Goal: Information Seeking & Learning: Learn about a topic

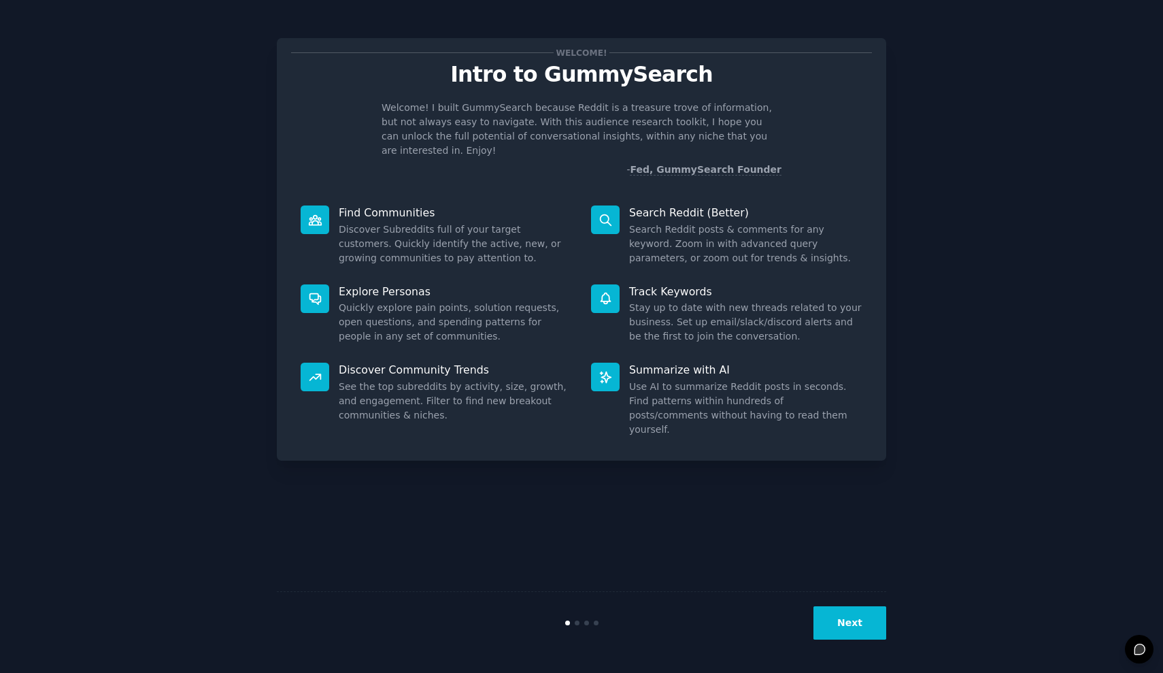
click at [467, 588] on button "Next" at bounding box center [849, 622] width 73 height 33
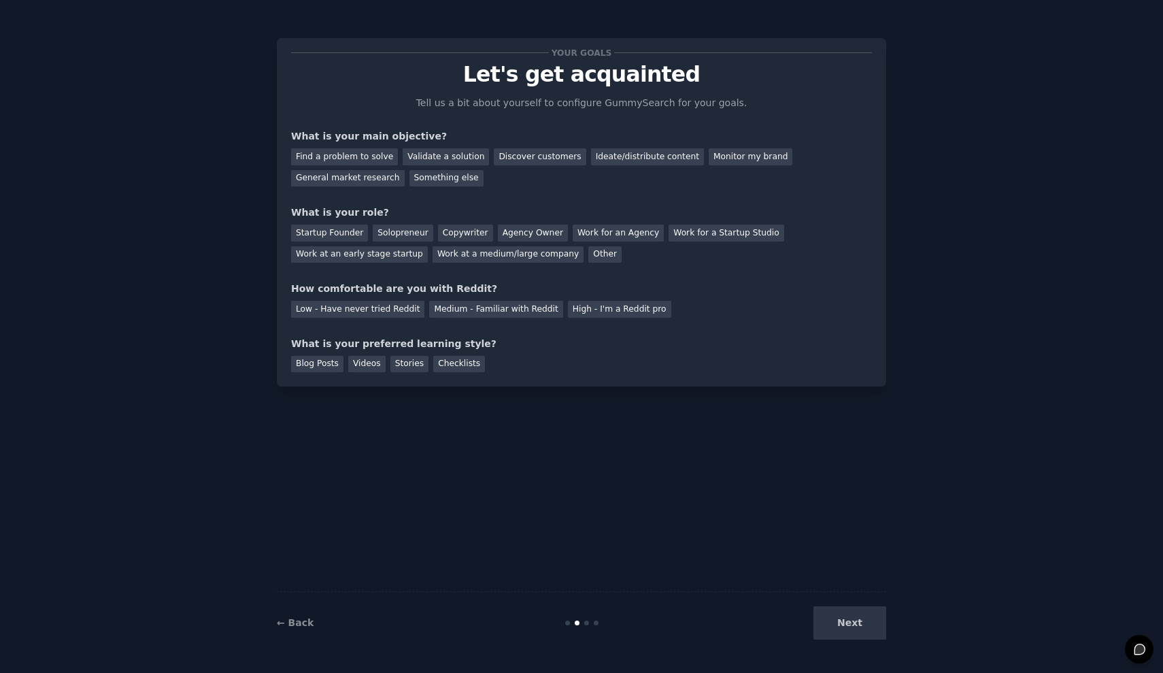
click at [467, 588] on div "Next" at bounding box center [784, 622] width 203 height 33
click at [354, 153] on div "Find a problem to solve" at bounding box center [344, 156] width 107 height 17
click at [386, 153] on div "Find a problem to solve" at bounding box center [344, 156] width 107 height 17
click at [412, 156] on div "Validate a solution" at bounding box center [446, 156] width 86 height 17
click at [467, 163] on div "Discover customers" at bounding box center [540, 156] width 92 height 17
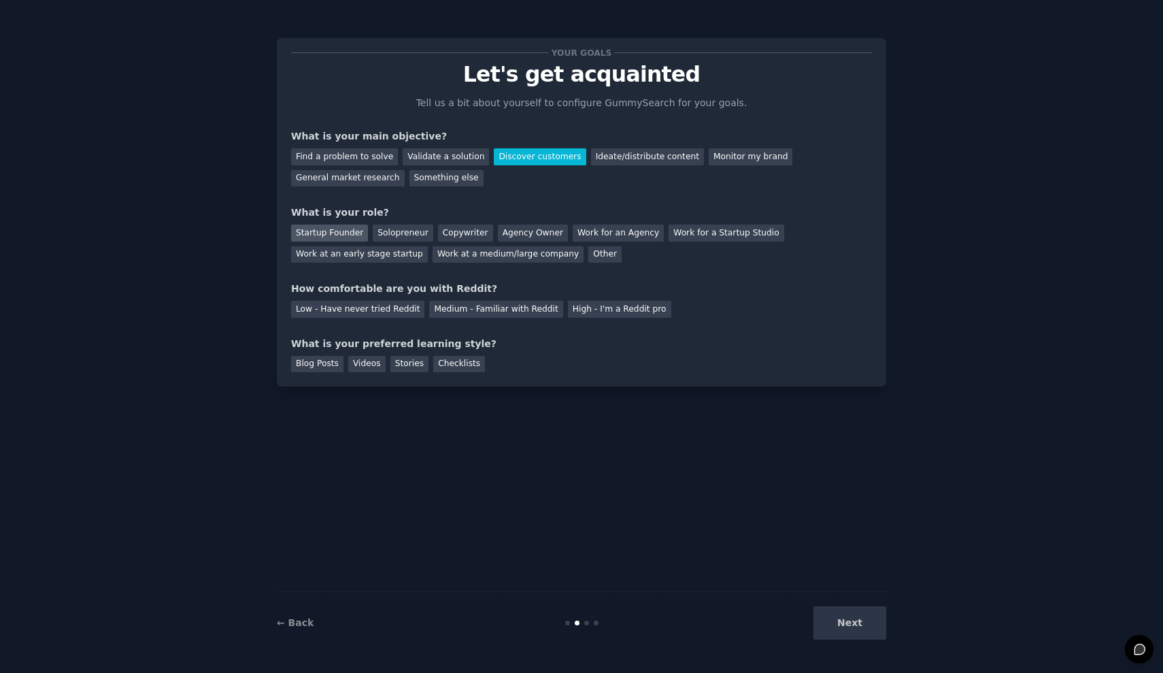
click at [343, 235] on div "Startup Founder" at bounding box center [329, 232] width 77 height 17
click at [467, 229] on div "Work for a Startup Studio" at bounding box center [726, 232] width 115 height 17
click at [467, 588] on div "Next" at bounding box center [784, 622] width 203 height 33
click at [318, 301] on div "Low - Have never tried Reddit" at bounding box center [357, 309] width 133 height 17
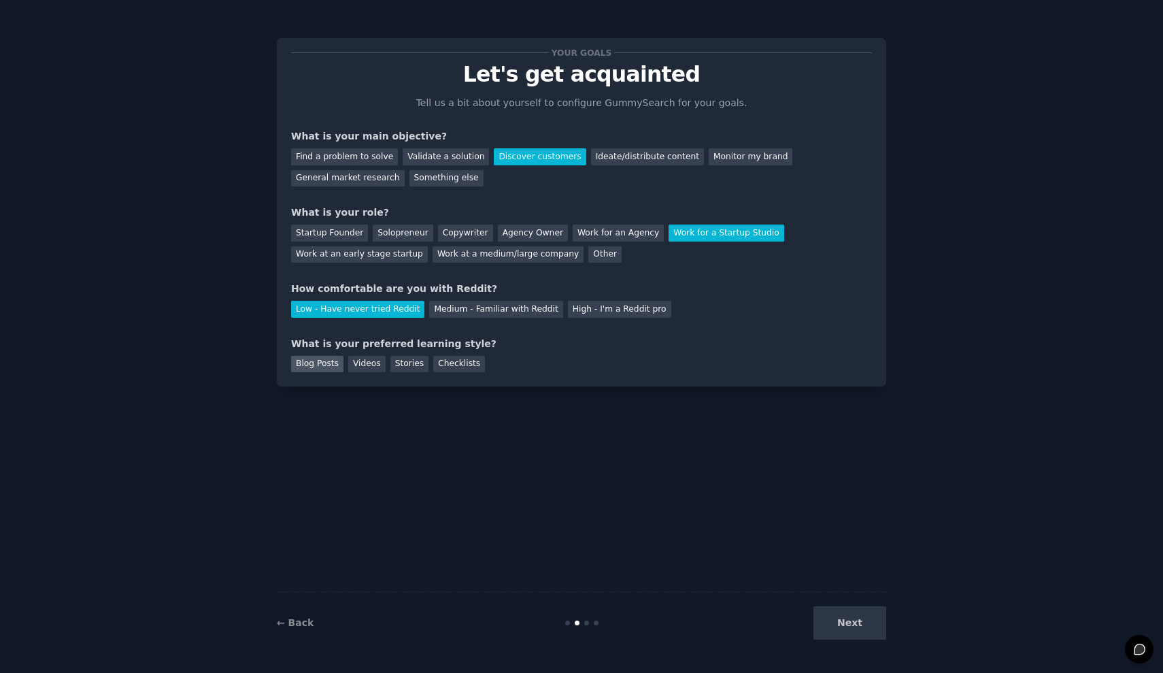
click at [335, 359] on div "Blog Posts" at bounding box center [317, 364] width 52 height 17
click at [467, 588] on button "Next" at bounding box center [849, 622] width 73 height 33
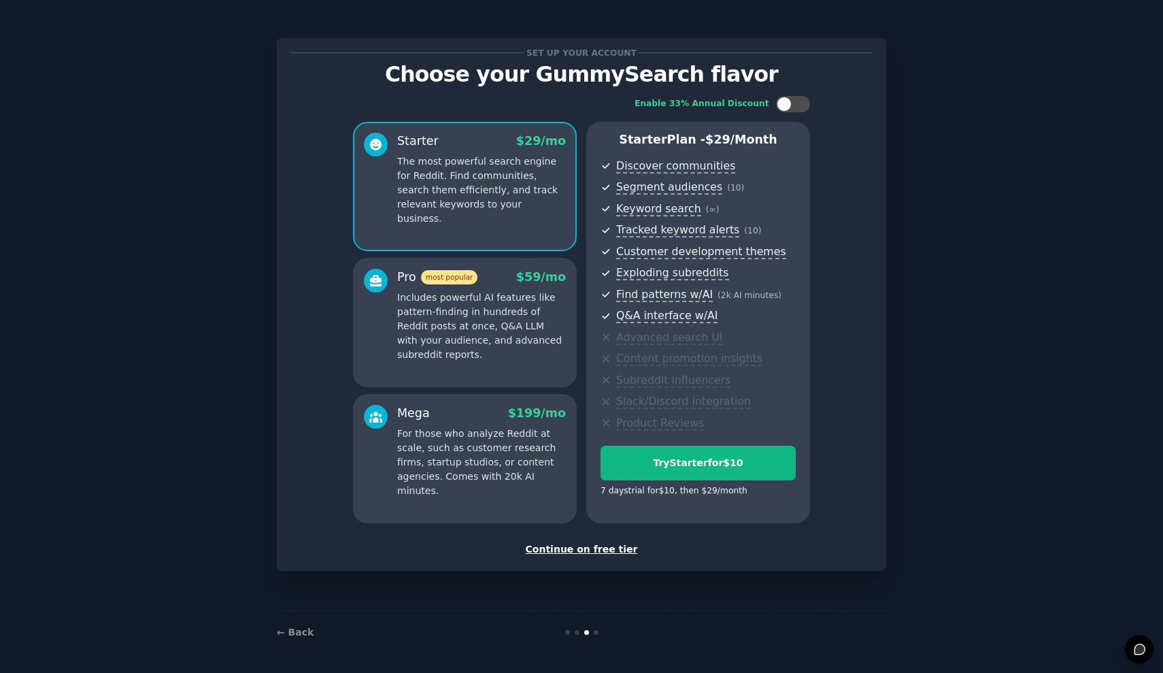
click at [467, 545] on div "Continue on free tier" at bounding box center [581, 549] width 581 height 14
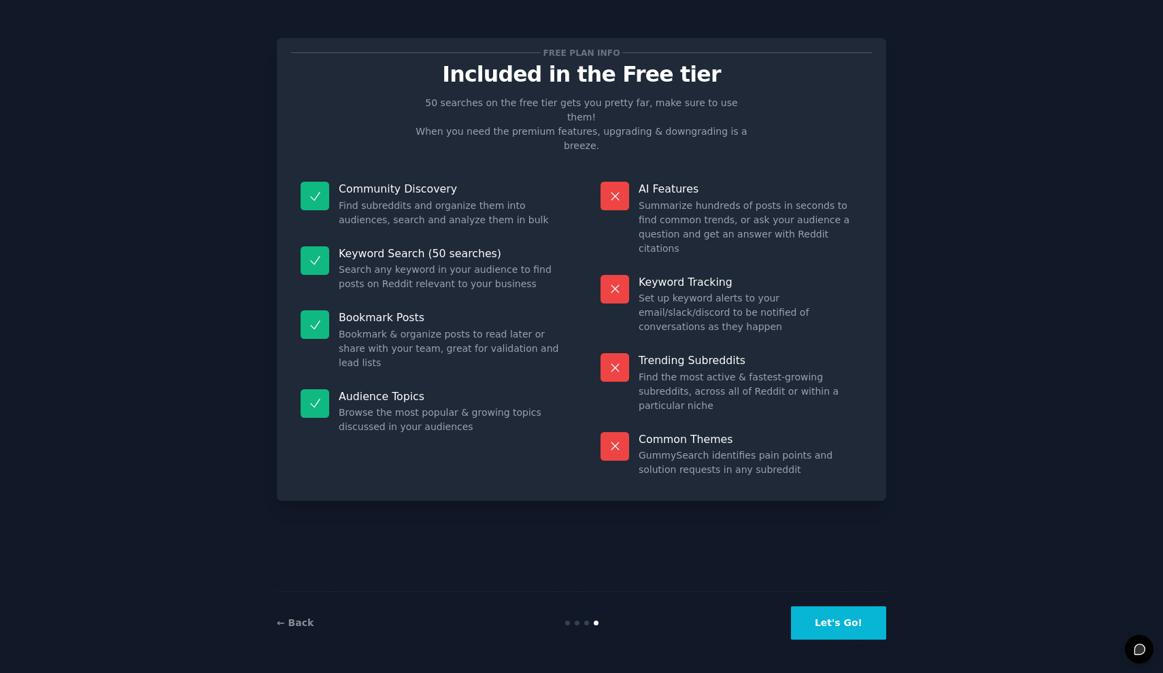
click at [467, 588] on button "Let's Go!" at bounding box center [838, 622] width 95 height 33
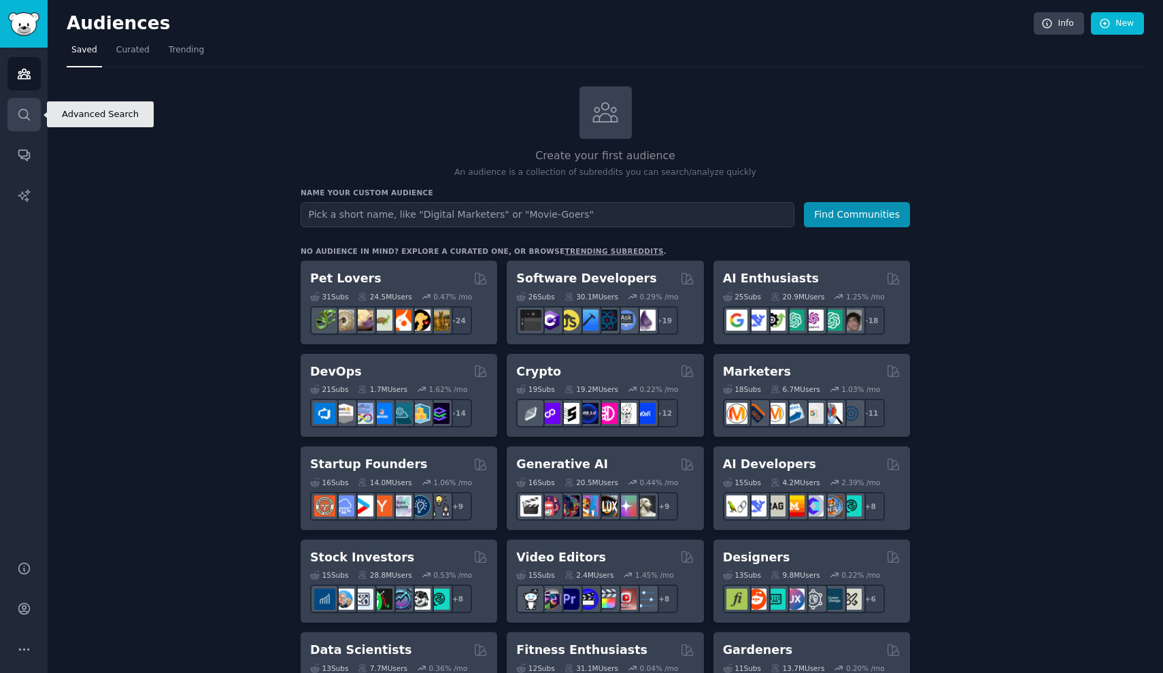
click at [36, 117] on link "Search" at bounding box center [23, 114] width 33 height 33
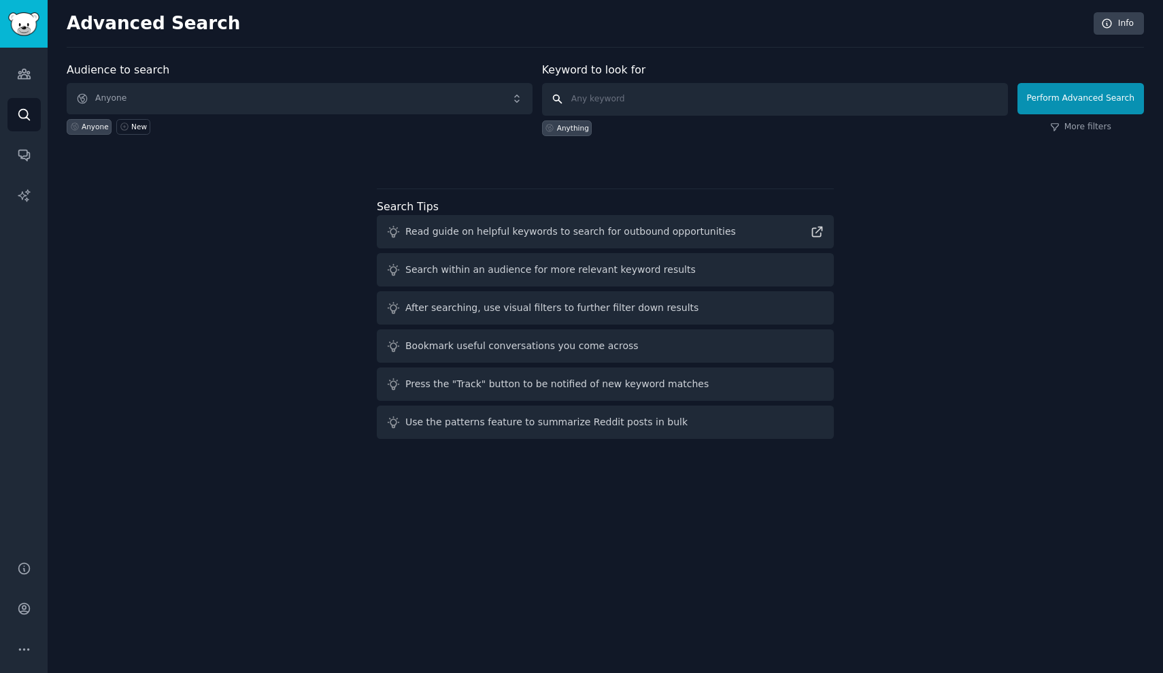
click at [467, 103] on input "text" at bounding box center [775, 99] width 466 height 33
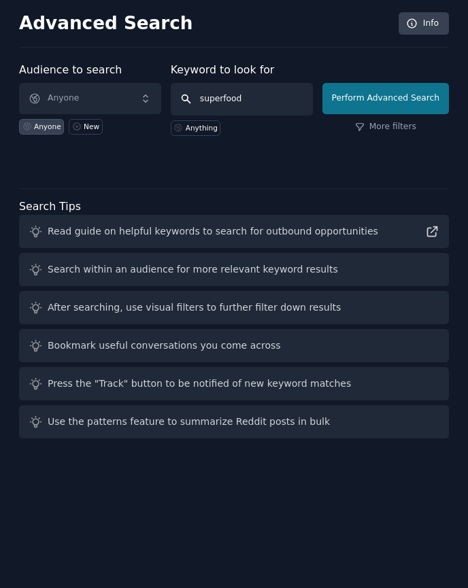
type input "superfood"
click at [369, 99] on button "Perform Advanced Search" at bounding box center [385, 98] width 126 height 31
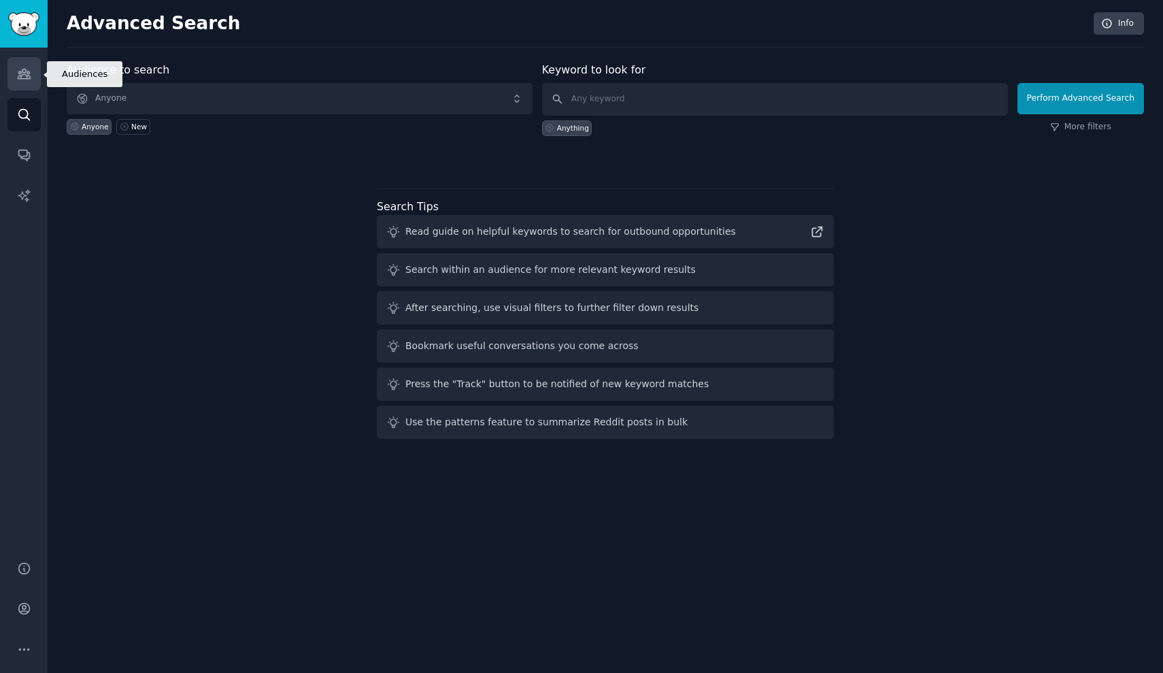
click at [18, 71] on icon "Sidebar" at bounding box center [24, 74] width 12 height 10
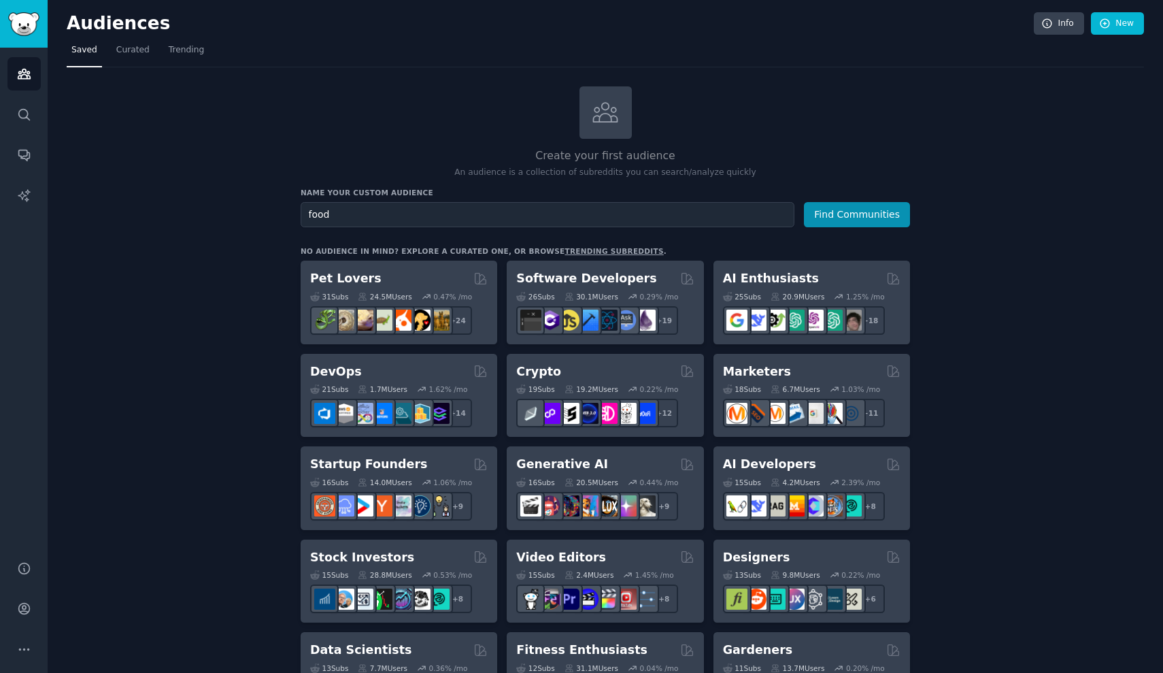
click at [305, 215] on input "food" at bounding box center [548, 214] width 494 height 25
type input "healthy food"
click at [467, 213] on button "Find Communities" at bounding box center [857, 214] width 106 height 25
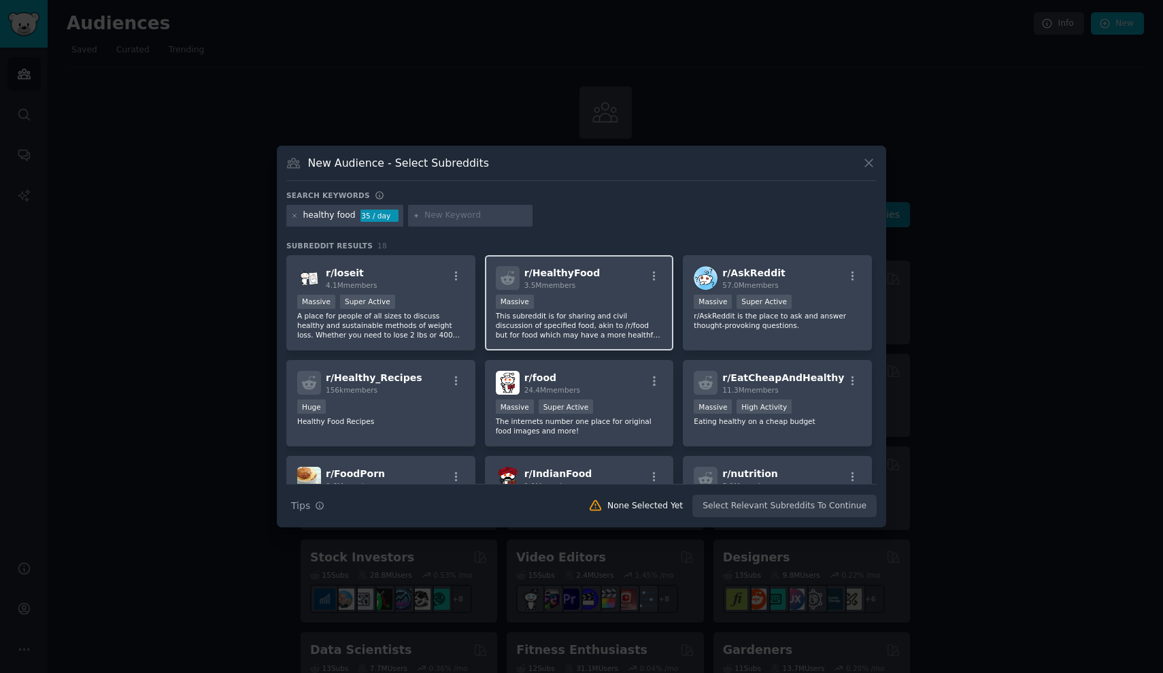
click at [467, 303] on div "1,000,000+ members Massive" at bounding box center [579, 302] width 167 height 17
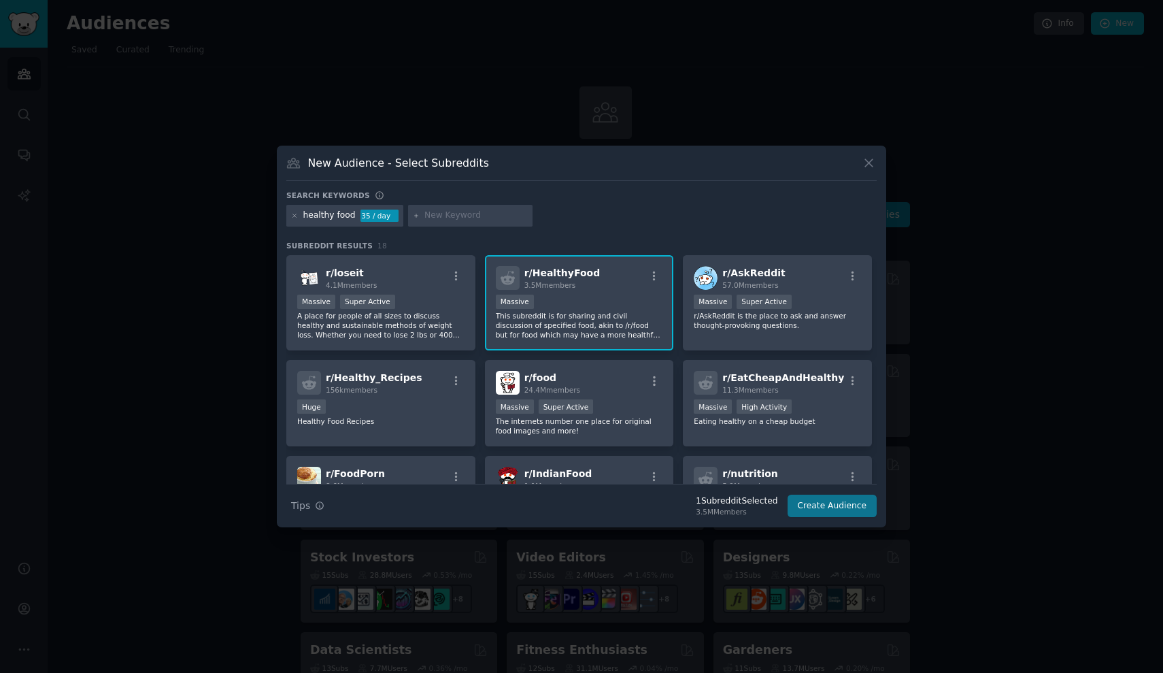
click at [467, 509] on button "Create Audience" at bounding box center [833, 505] width 90 height 23
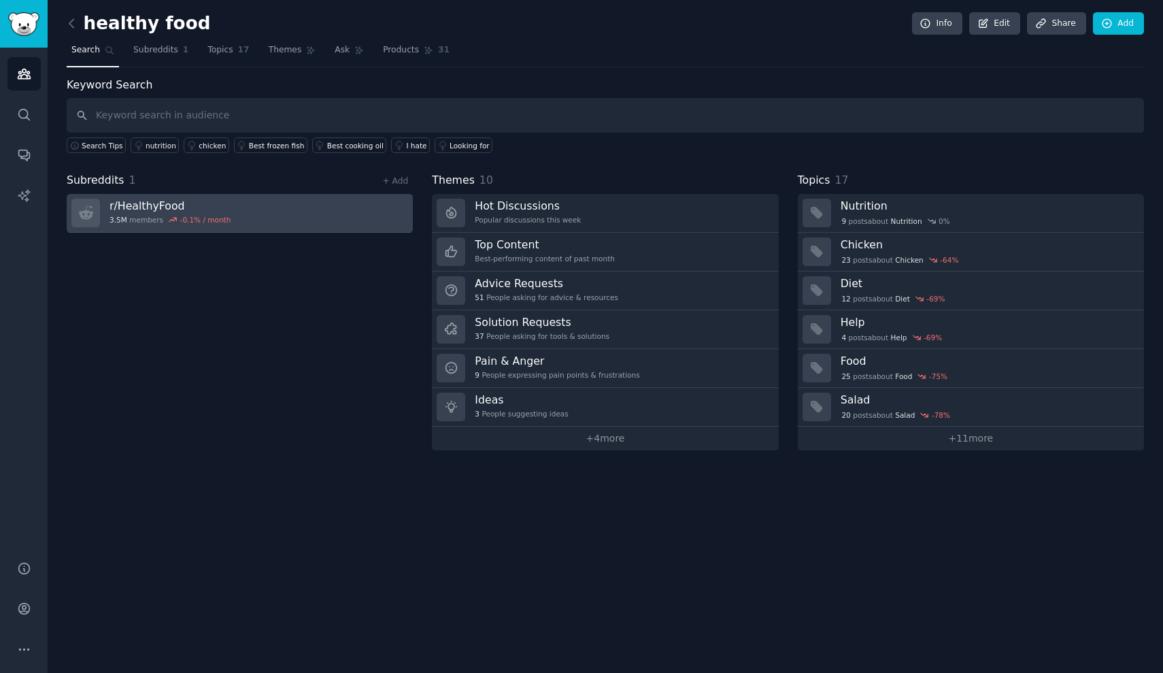
click at [274, 215] on link "r/ HealthyFood 3.5M members -0.1 % / month" at bounding box center [240, 213] width 346 height 39
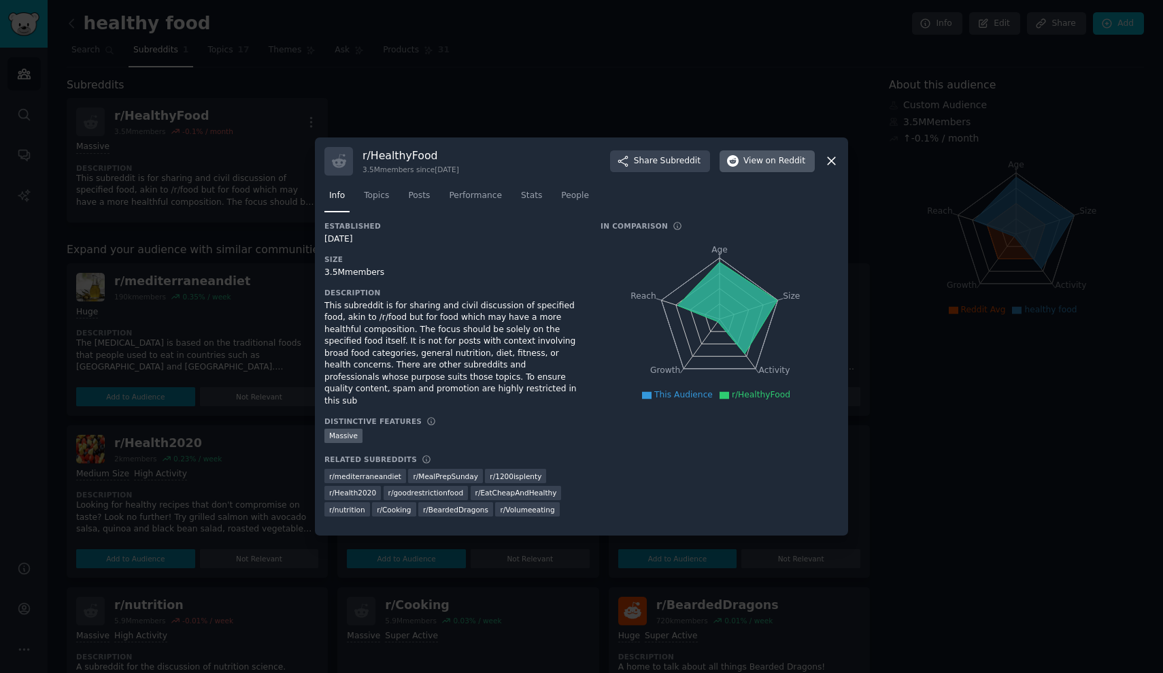
click at [467, 167] on span "on Reddit" at bounding box center [785, 161] width 39 height 12
